Goal: Information Seeking & Learning: Check status

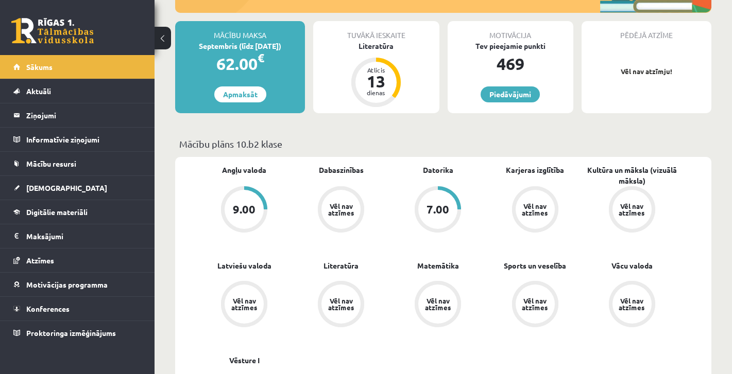
scroll to position [212, 0]
click at [352, 210] on div "Vēl nav atzīmes" at bounding box center [340, 209] width 29 height 13
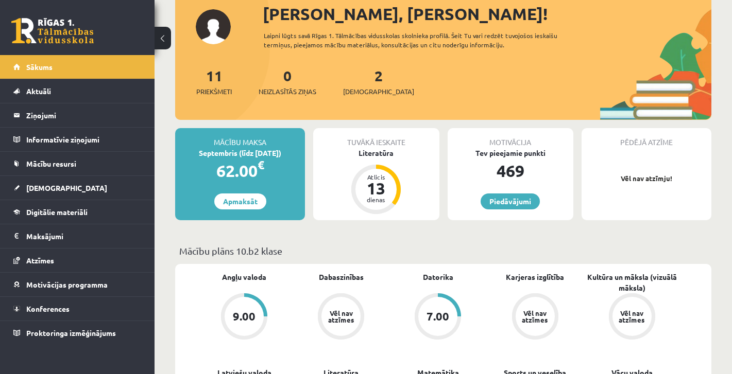
scroll to position [103, 0]
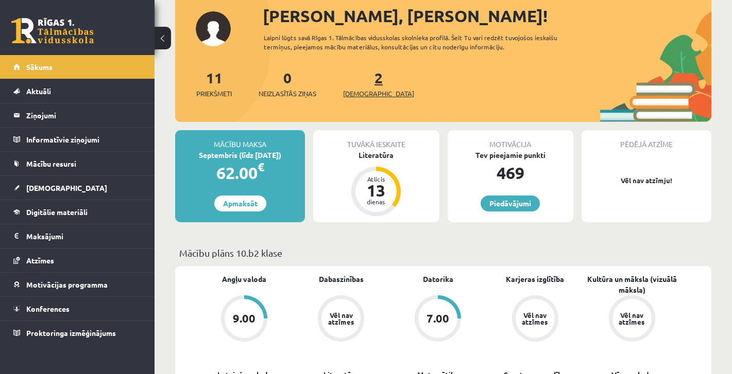
click at [360, 84] on link "2 Ieskaites" at bounding box center [378, 83] width 71 height 30
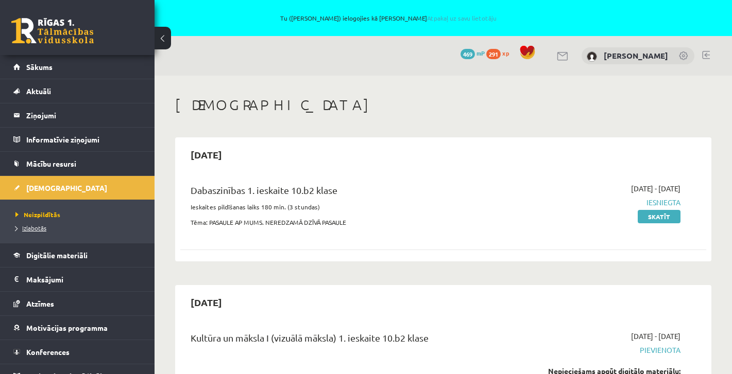
click at [33, 230] on span "Izlabotās" at bounding box center [30, 228] width 31 height 8
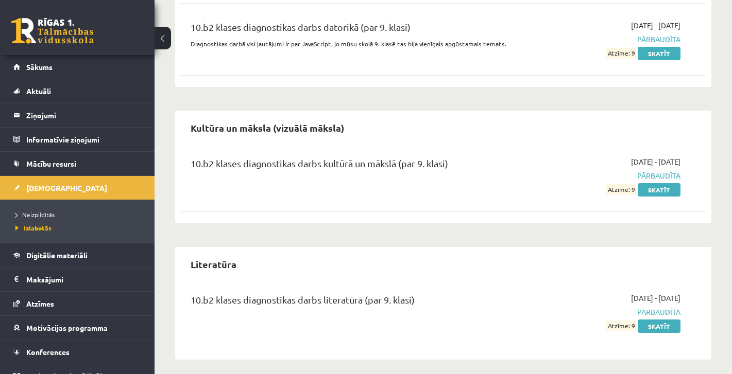
scroll to position [857, 0]
click at [45, 68] on span "Sākums" at bounding box center [39, 66] width 26 height 9
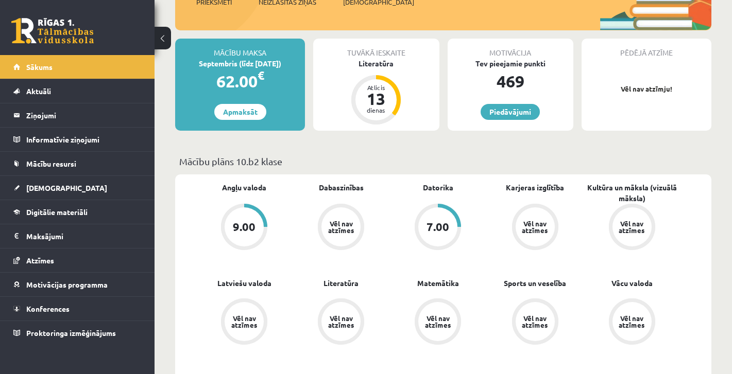
scroll to position [194, 0]
